Goal: Task Accomplishment & Management: Manage account settings

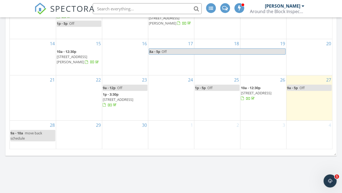
scroll to position [604, 0]
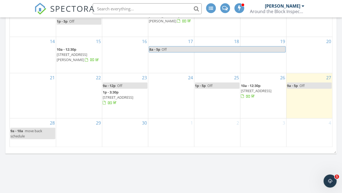
click at [252, 93] on span "10a - 12:30p 805 N Oakwood Ave, Oconomowoc 53066" at bounding box center [263, 91] width 45 height 16
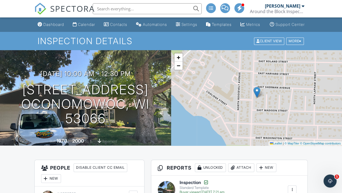
click at [302, 6] on div at bounding box center [303, 6] width 3 height 4
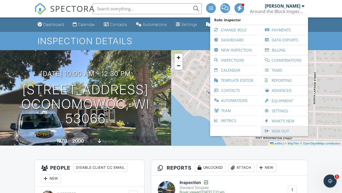
click at [285, 130] on link "Sign Out" at bounding box center [284, 131] width 42 height 10
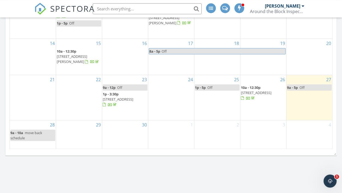
scroll to position [604, 0]
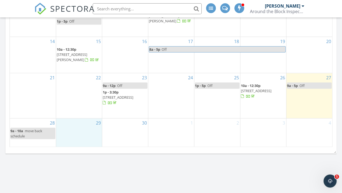
click at [77, 135] on div "29" at bounding box center [79, 132] width 46 height 29
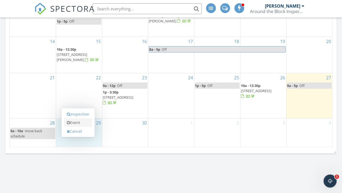
click at [77, 121] on link "Event" at bounding box center [78, 122] width 28 height 9
select select "8"
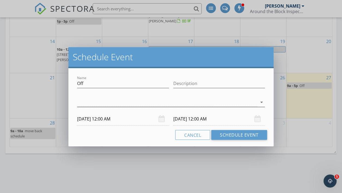
click at [169, 101] on div at bounding box center [167, 102] width 180 height 9
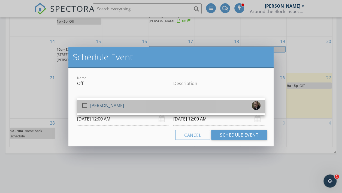
click at [147, 106] on div "check_box_outline_blank Eric Shaffer" at bounding box center [170, 106] width 179 height 11
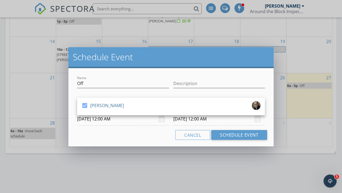
click at [126, 121] on input "09/29/2025 12:00 AM" at bounding box center [123, 118] width 92 height 13
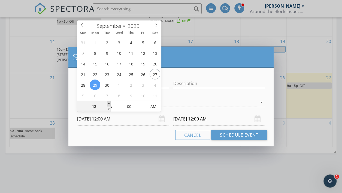
type input "01"
type input "09/29/2025 1:00 AM"
click at [110, 103] on span at bounding box center [109, 103] width 4 height 5
type input "02"
type input "09/29/2025 2:00 AM"
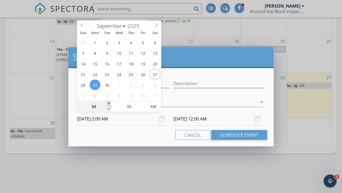
click at [110, 103] on span at bounding box center [109, 103] width 4 height 5
type input "03"
type input "09/29/2025 3:00 AM"
click at [110, 103] on span at bounding box center [109, 103] width 4 height 5
type input "04"
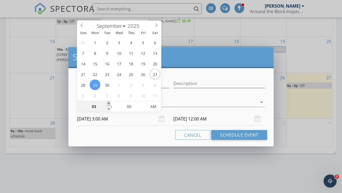
type input "09/29/2025 4:00 AM"
click at [110, 103] on span at bounding box center [109, 103] width 4 height 5
type input "05"
type input "09/29/2025 5:00 AM"
click at [110, 102] on span at bounding box center [109, 103] width 4 height 5
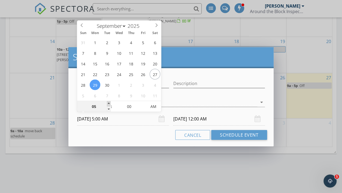
type input "06"
type input "09/29/2025 6:00 AM"
click at [110, 102] on span at bounding box center [109, 103] width 4 height 5
type input "07"
type input "09/29/2025 7:00 AM"
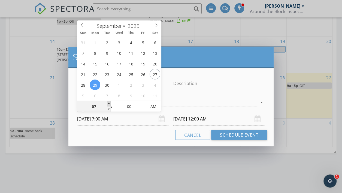
click at [110, 102] on span at bounding box center [109, 103] width 4 height 5
type input "07"
type input "09/30/2025 7:00 AM"
type input "08"
type input "09/29/2025 8:00 AM"
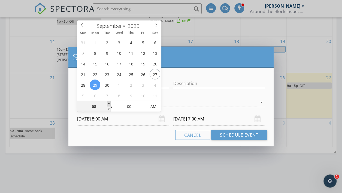
click at [110, 102] on span at bounding box center [109, 103] width 4 height 5
type input "08"
type input "09/30/2025 8:00 AM"
type input "09"
type input "09/29/2025 9:00 AM"
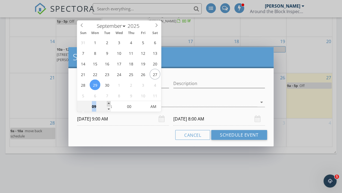
click at [110, 102] on span at bounding box center [109, 103] width 4 height 5
type input "09"
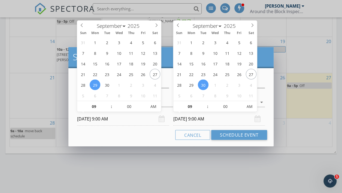
click at [184, 118] on input "09/30/2025 9:00 AM" at bounding box center [219, 118] width 92 height 13
type input "09/29/2025 9:00 AM"
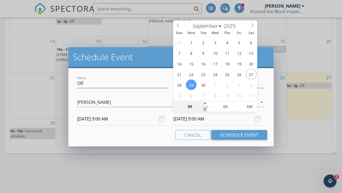
type input "08"
type input "09/29/2025 8:00 AM"
click at [204, 109] on span at bounding box center [205, 108] width 4 height 5
type input "07"
type input "09/29/2025 7:00 AM"
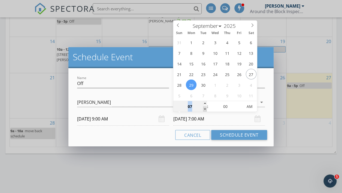
click at [204, 109] on span at bounding box center [205, 108] width 4 height 5
type input "06"
type input "09/29/2025 6:00 AM"
click at [204, 109] on span at bounding box center [205, 108] width 4 height 5
type input "05"
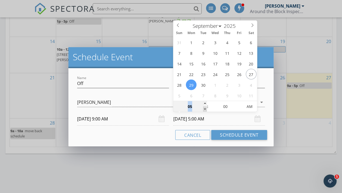
click at [204, 109] on span at bounding box center [205, 108] width 4 height 5
type input "09/29/2025 5:00 PM"
click at [250, 105] on span "AM" at bounding box center [249, 106] width 15 height 11
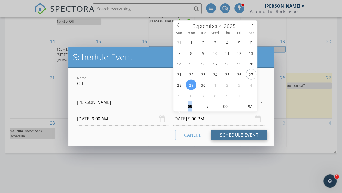
click at [233, 134] on button "Schedule Event" at bounding box center [239, 135] width 56 height 10
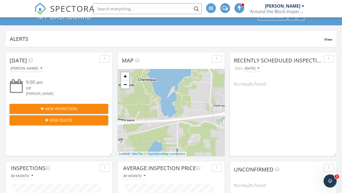
scroll to position [0, 0]
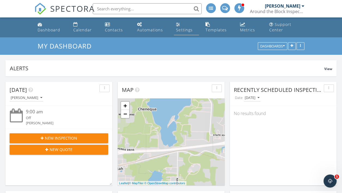
click at [183, 33] on link "Settings" at bounding box center [186, 28] width 25 height 16
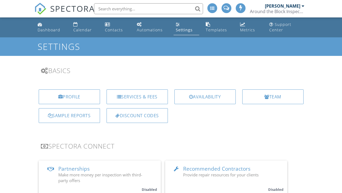
click at [190, 99] on div "Availability" at bounding box center [204, 96] width 61 height 15
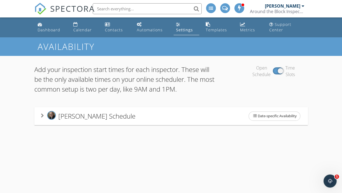
click at [142, 119] on div "[PERSON_NAME] Schedule Date-specific Availability" at bounding box center [171, 115] width 260 height 11
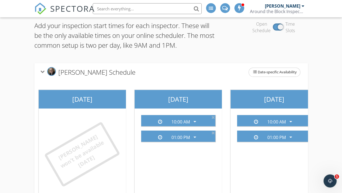
scroll to position [85, 0]
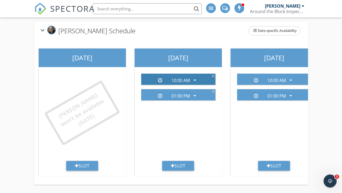
click at [194, 80] on icon "arrow_drop_down" at bounding box center [194, 80] width 7 height 7
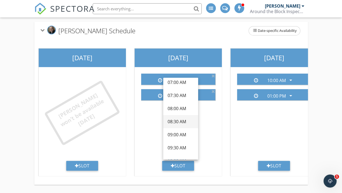
scroll to position [32, 0]
click at [183, 132] on div "09:00 AM" at bounding box center [181, 132] width 26 height 7
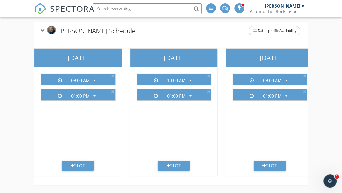
scroll to position [0, 119]
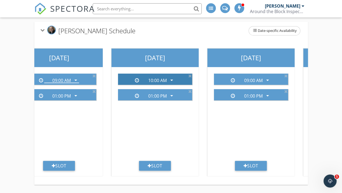
click at [171, 78] on icon "arrow_drop_down" at bounding box center [171, 80] width 7 height 7
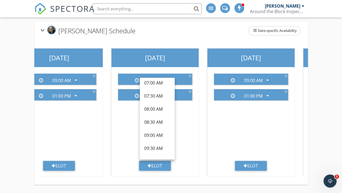
scroll to position [38, 0]
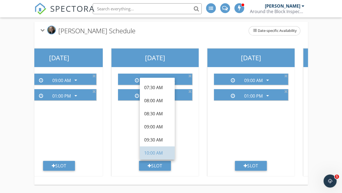
click at [156, 151] on div "10:00 AM" at bounding box center [157, 153] width 26 height 7
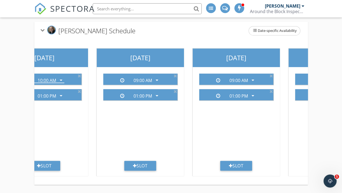
scroll to position [0, 231]
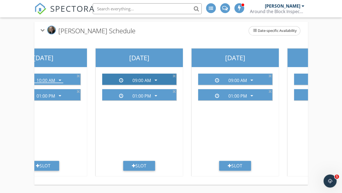
click at [157, 80] on icon "arrow_drop_down" at bounding box center [156, 80] width 7 height 7
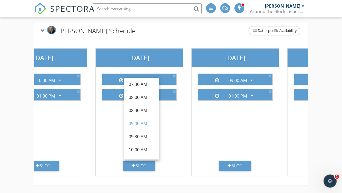
scroll to position [48, 0]
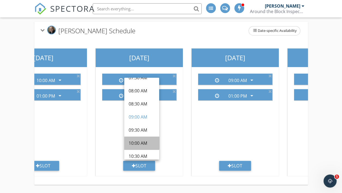
click at [142, 140] on div "10:00 AM" at bounding box center [142, 143] width 26 height 7
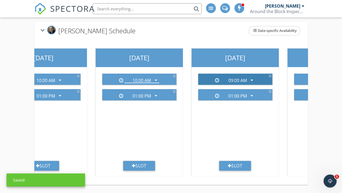
click at [250, 79] on icon "arrow_drop_down" at bounding box center [251, 80] width 7 height 7
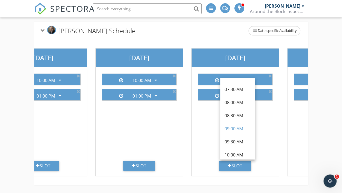
scroll to position [43, 0]
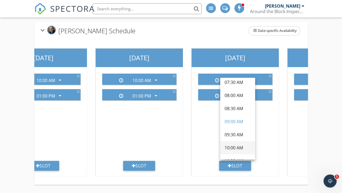
click at [232, 147] on div "10:00 AM" at bounding box center [237, 147] width 26 height 7
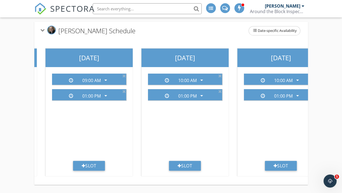
scroll to position [0, 95]
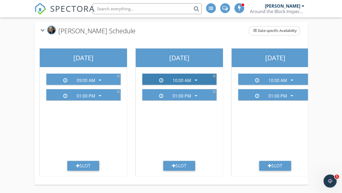
click at [197, 80] on icon "arrow_drop_down" at bounding box center [196, 80] width 7 height 7
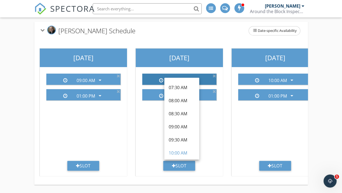
scroll to position [38, 0]
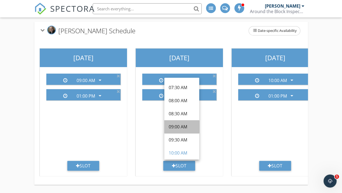
click at [186, 126] on div "09:00 AM" at bounding box center [182, 126] width 26 height 7
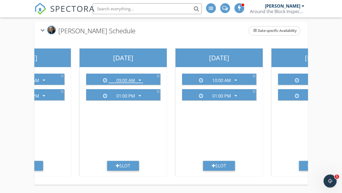
scroll to position [0, 156]
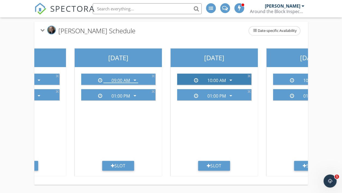
click at [229, 78] on icon "arrow_drop_down" at bounding box center [230, 80] width 7 height 7
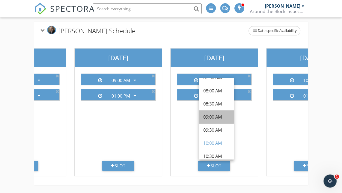
click at [217, 118] on div "09:00 AM" at bounding box center [216, 117] width 26 height 7
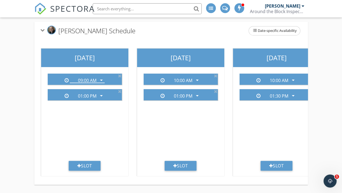
scroll to position [0, 290]
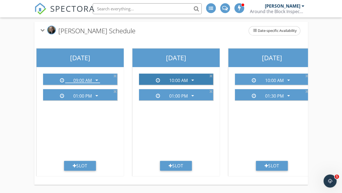
click at [193, 79] on icon "arrow_drop_down" at bounding box center [192, 80] width 7 height 7
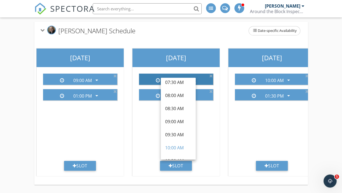
scroll to position [43, 0]
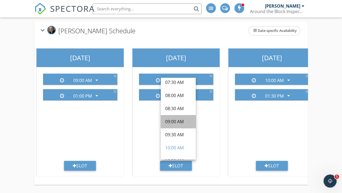
click at [179, 121] on div "09:00 AM" at bounding box center [178, 121] width 26 height 7
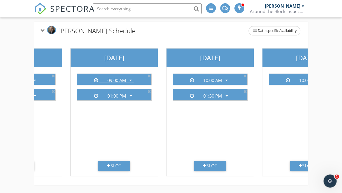
scroll to position [0, 346]
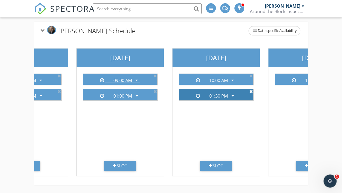
click at [250, 91] on icon at bounding box center [251, 91] width 4 height 4
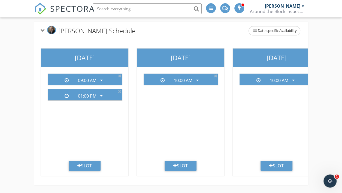
scroll to position [0, 398]
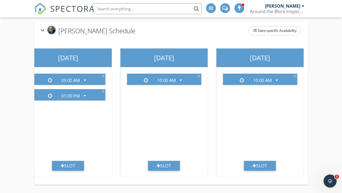
click at [302, 6] on div at bounding box center [303, 6] width 3 height 4
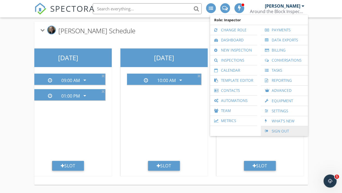
click at [286, 129] on link "Sign Out" at bounding box center [284, 131] width 42 height 10
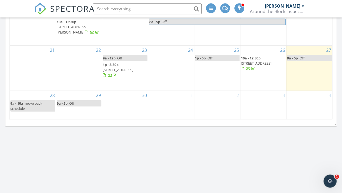
scroll to position [633, 0]
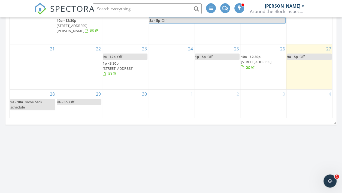
click at [256, 64] on span "[STREET_ADDRESS]" at bounding box center [256, 61] width 31 height 5
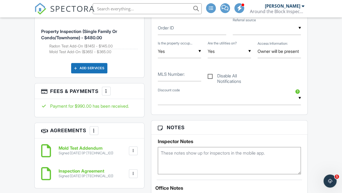
scroll to position [288, 0]
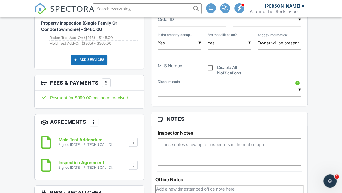
click at [106, 85] on div at bounding box center [106, 82] width 5 height 5
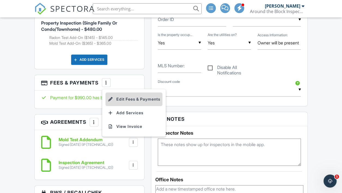
click at [115, 106] on li "Edit Fees & Payments" at bounding box center [133, 99] width 57 height 14
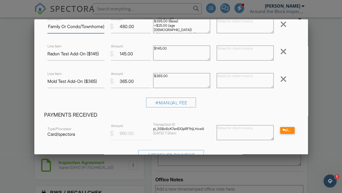
scroll to position [124, 0]
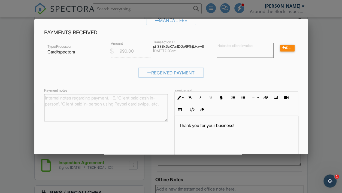
click at [10, 66] on div at bounding box center [171, 93] width 342 height 241
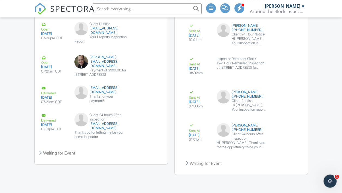
scroll to position [815, 0]
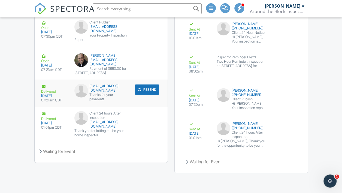
click at [51, 97] on div "[DATE]" at bounding box center [54, 96] width 27 height 4
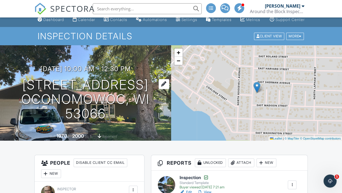
scroll to position [0, 0]
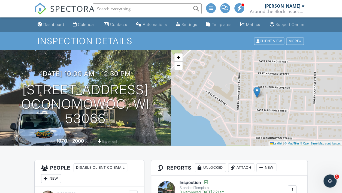
click at [302, 6] on div at bounding box center [303, 6] width 3 height 4
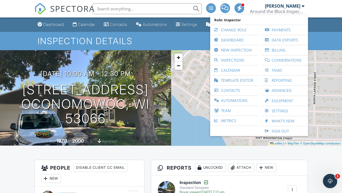
click at [331, 179] on icon "Open Intercom Messenger" at bounding box center [329, 180] width 9 height 9
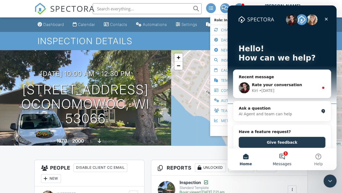
click at [286, 156] on button "1 Messages" at bounding box center [282, 159] width 36 height 22
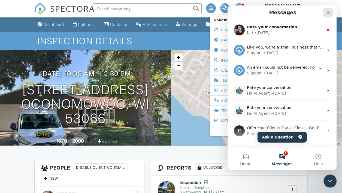
click at [329, 14] on icon "Close" at bounding box center [328, 12] width 4 height 4
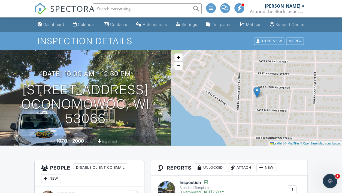
click at [328, 180] on icon "Open Intercom Messenger" at bounding box center [329, 180] width 9 height 9
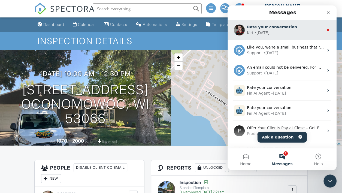
click at [298, 36] on div "Rate your conversation Kiri • [DATE]" at bounding box center [281, 30] width 109 height 20
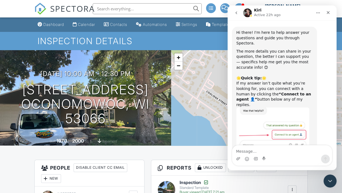
scroll to position [4, 0]
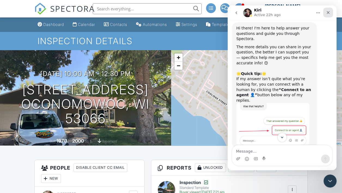
drag, startPoint x: 328, startPoint y: 11, endPoint x: 536, endPoint y: 32, distance: 209.5
click at [328, 11] on icon "Close" at bounding box center [328, 12] width 4 height 4
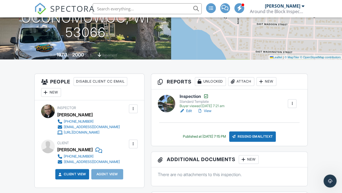
scroll to position [0, 0]
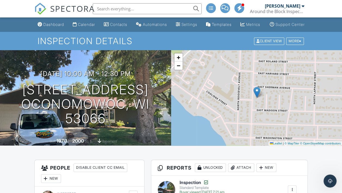
click at [297, 8] on div "[PERSON_NAME]" at bounding box center [282, 5] width 35 height 5
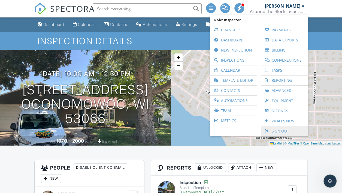
click at [277, 128] on link "Sign Out" at bounding box center [284, 131] width 42 height 10
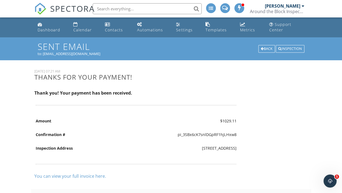
click at [302, 6] on div at bounding box center [303, 6] width 3 height 4
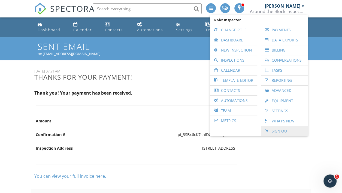
click at [287, 132] on link "Sign Out" at bounding box center [284, 131] width 42 height 10
